Goal: Task Accomplishment & Management: Manage account settings

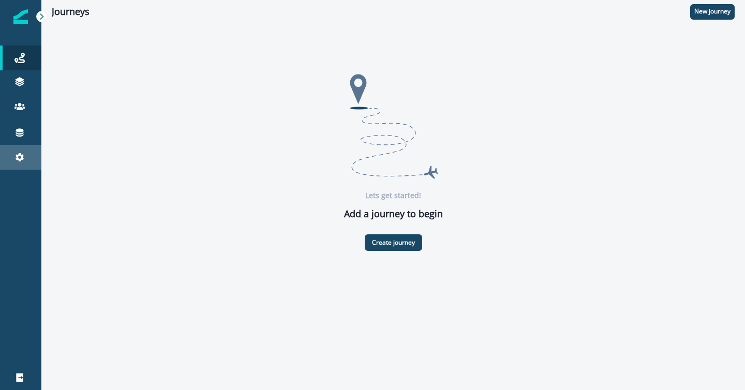
click at [21, 157] on icon at bounding box center [20, 157] width 8 height 8
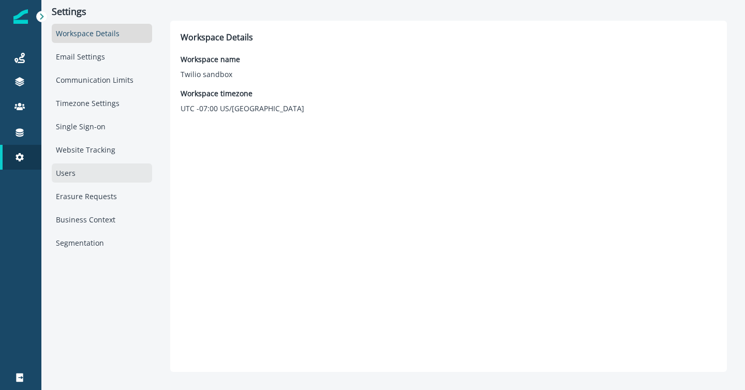
click at [64, 170] on div "Users" at bounding box center [102, 172] width 100 height 19
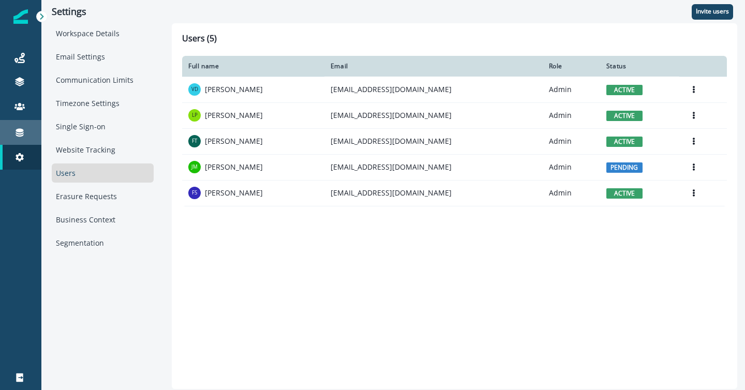
click at [18, 128] on icon at bounding box center [19, 132] width 10 height 10
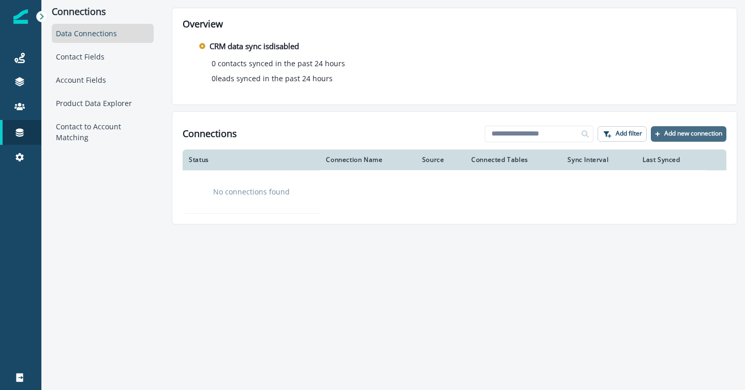
click at [673, 128] on button "Add new connection" at bounding box center [689, 134] width 76 height 16
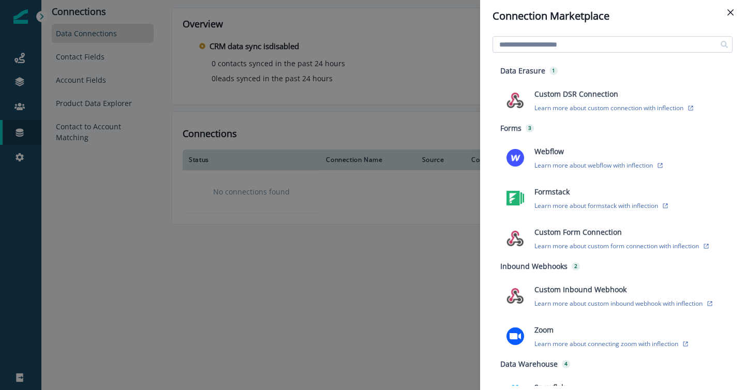
click at [603, 40] on input at bounding box center [612, 44] width 240 height 17
click at [603, 41] on input at bounding box center [612, 44] width 240 height 17
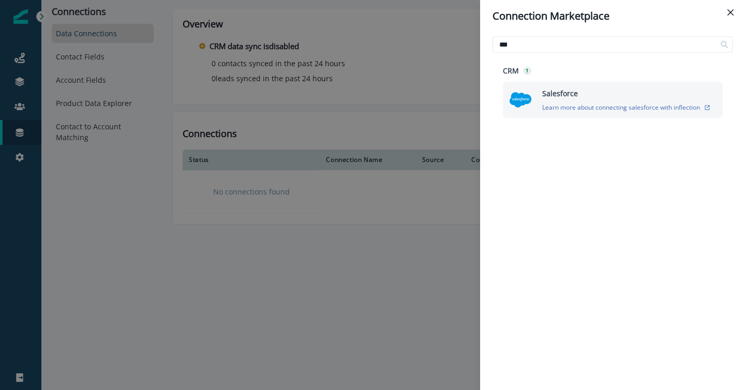
type input "***"
click at [507, 99] on div "Salesforce Learn more about connecting salesforce with inflection" at bounding box center [613, 100] width 220 height 36
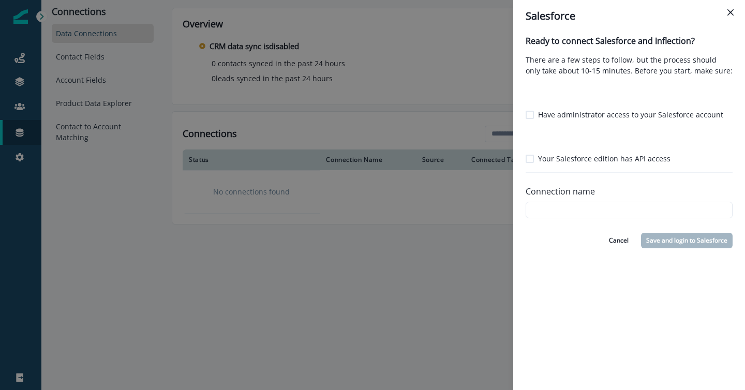
click at [529, 113] on span at bounding box center [530, 115] width 8 height 8
click at [532, 158] on span at bounding box center [530, 159] width 8 height 8
click at [543, 212] on input "Connection name" at bounding box center [629, 210] width 207 height 17
type input "*********"
click at [686, 238] on button "Save and login to Salesforce" at bounding box center [687, 241] width 92 height 16
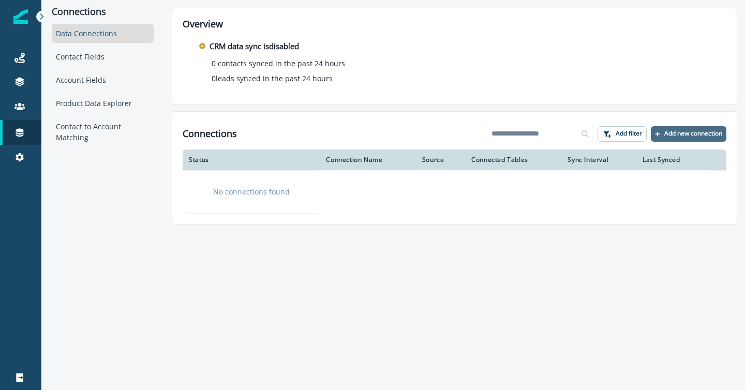
click at [676, 136] on p "Add new connection" at bounding box center [693, 133] width 58 height 7
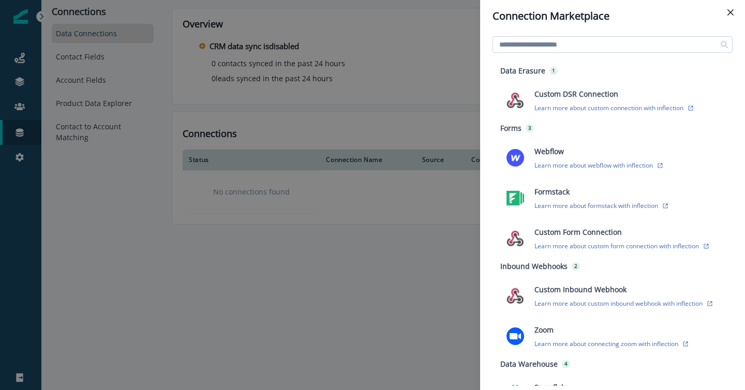
click at [573, 46] on input at bounding box center [612, 44] width 240 height 17
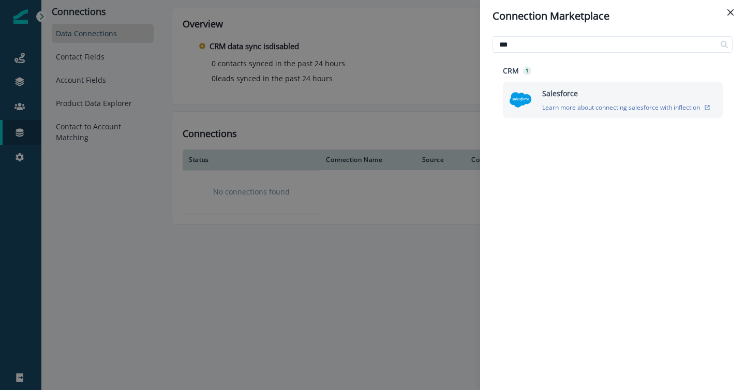
type input "***"
click at [517, 98] on img at bounding box center [520, 99] width 23 height 23
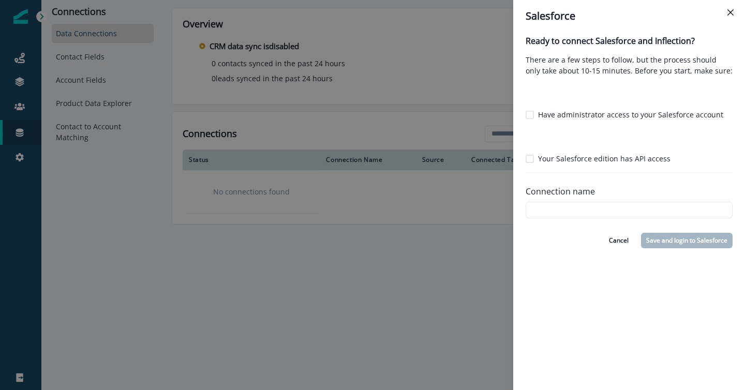
click at [527, 111] on span at bounding box center [530, 115] width 8 height 8
click at [527, 164] on div "Ready to connect Salesforce and Inflection? There are a few steps to follow, bu…" at bounding box center [629, 129] width 207 height 186
click at [528, 162] on span at bounding box center [530, 159] width 8 height 8
click at [587, 206] on input "Connection name" at bounding box center [629, 210] width 207 height 17
type input "*********"
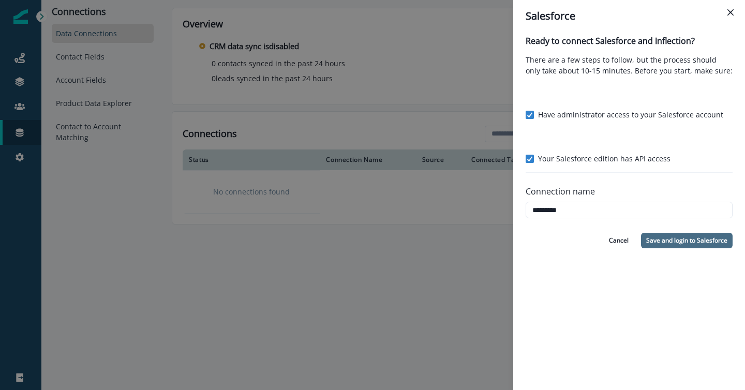
click at [701, 243] on button "Save and login to Salesforce" at bounding box center [687, 241] width 92 height 16
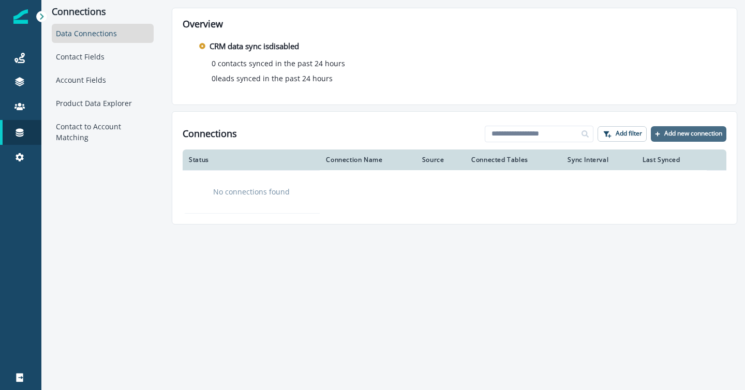
click at [690, 134] on p "Add new connection" at bounding box center [693, 133] width 58 height 7
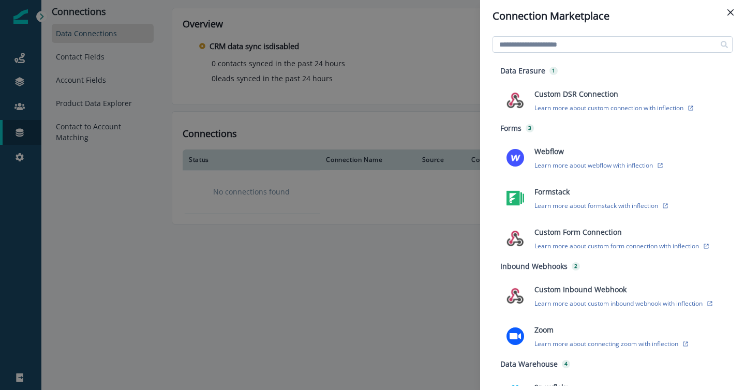
click at [529, 36] on input at bounding box center [612, 44] width 240 height 17
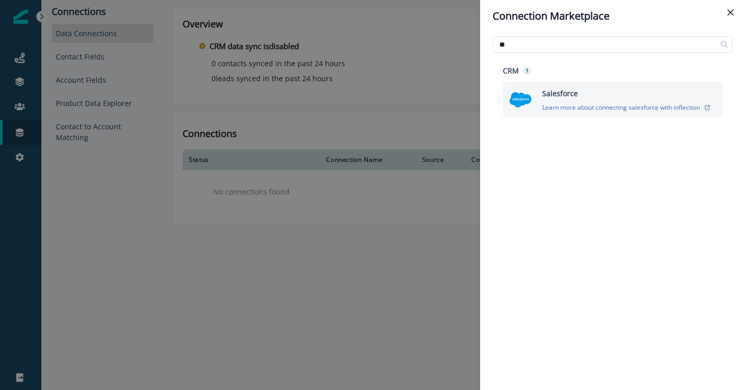
type input "**"
click at [518, 102] on img at bounding box center [520, 99] width 23 height 23
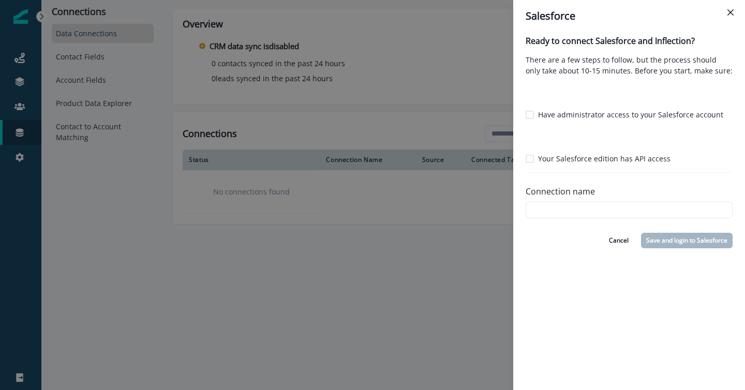
click at [529, 114] on span at bounding box center [530, 115] width 8 height 8
click at [531, 158] on span at bounding box center [530, 159] width 8 height 8
click at [547, 210] on input "Connection name" at bounding box center [629, 210] width 207 height 17
type input "*********"
click at [697, 241] on button "Save and login to Salesforce" at bounding box center [687, 241] width 92 height 16
